Goal: Connect with others: Participate in discussion

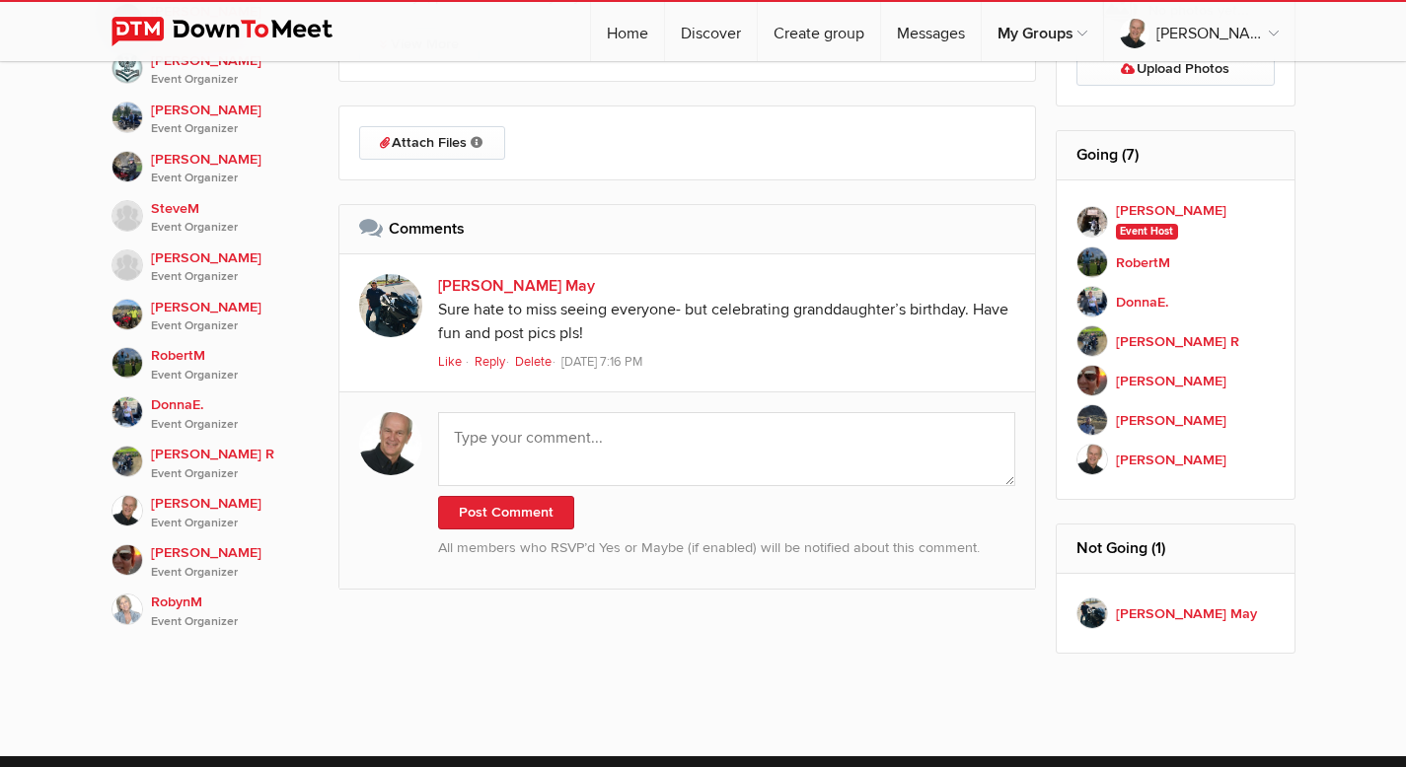
scroll to position [1349, 0]
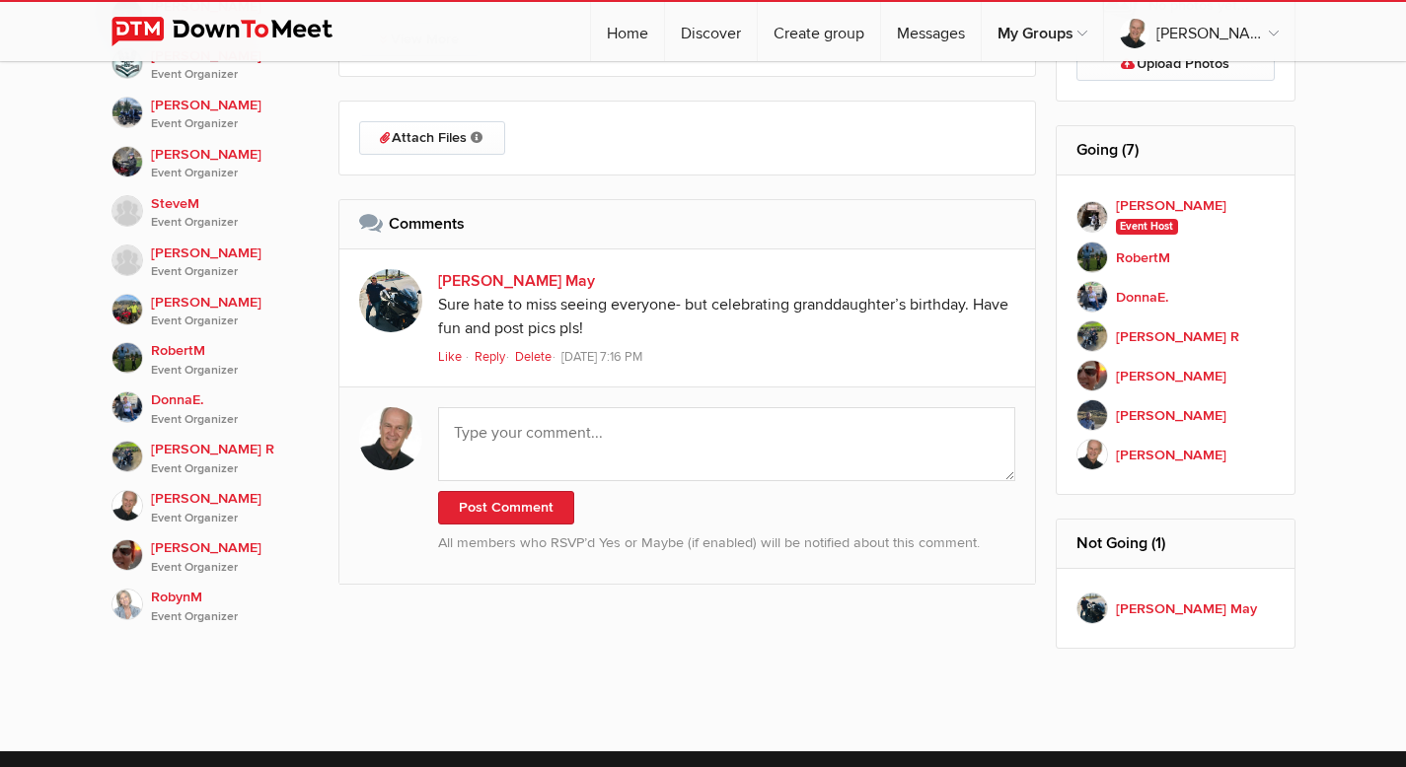
click at [452, 359] on span "Like" at bounding box center [450, 357] width 24 height 16
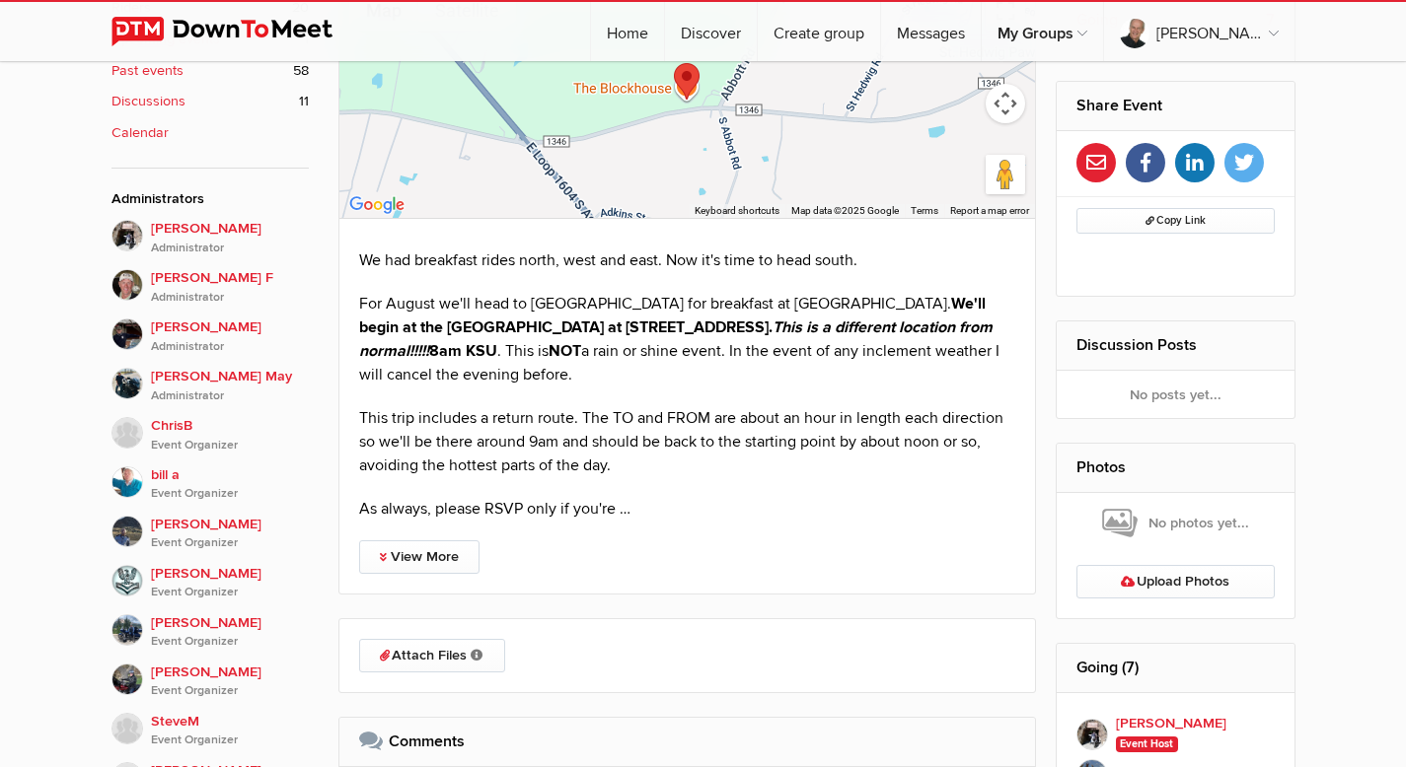
scroll to position [829, 0]
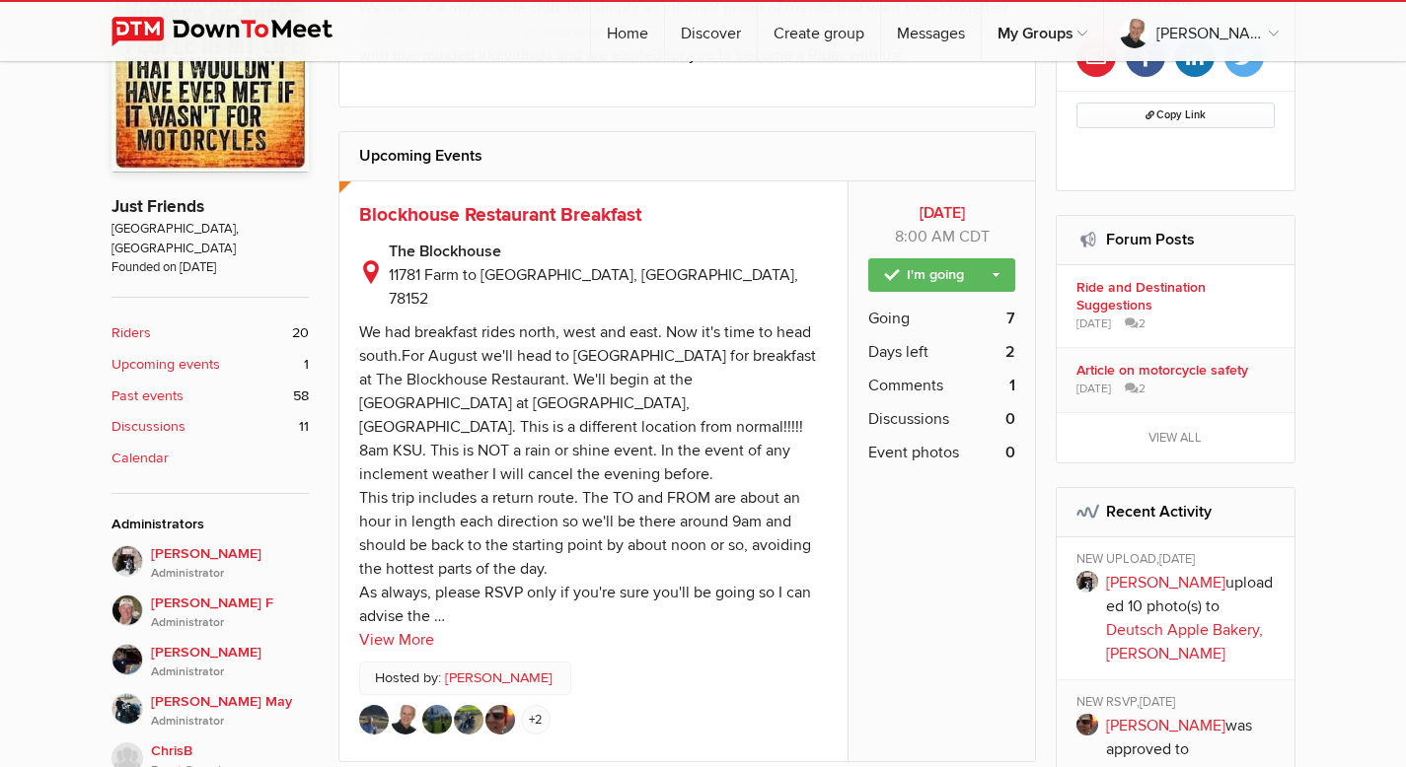
scroll to position [507, 0]
click at [887, 319] on span "Going" at bounding box center [888, 318] width 41 height 24
